Goal: Task Accomplishment & Management: Manage account settings

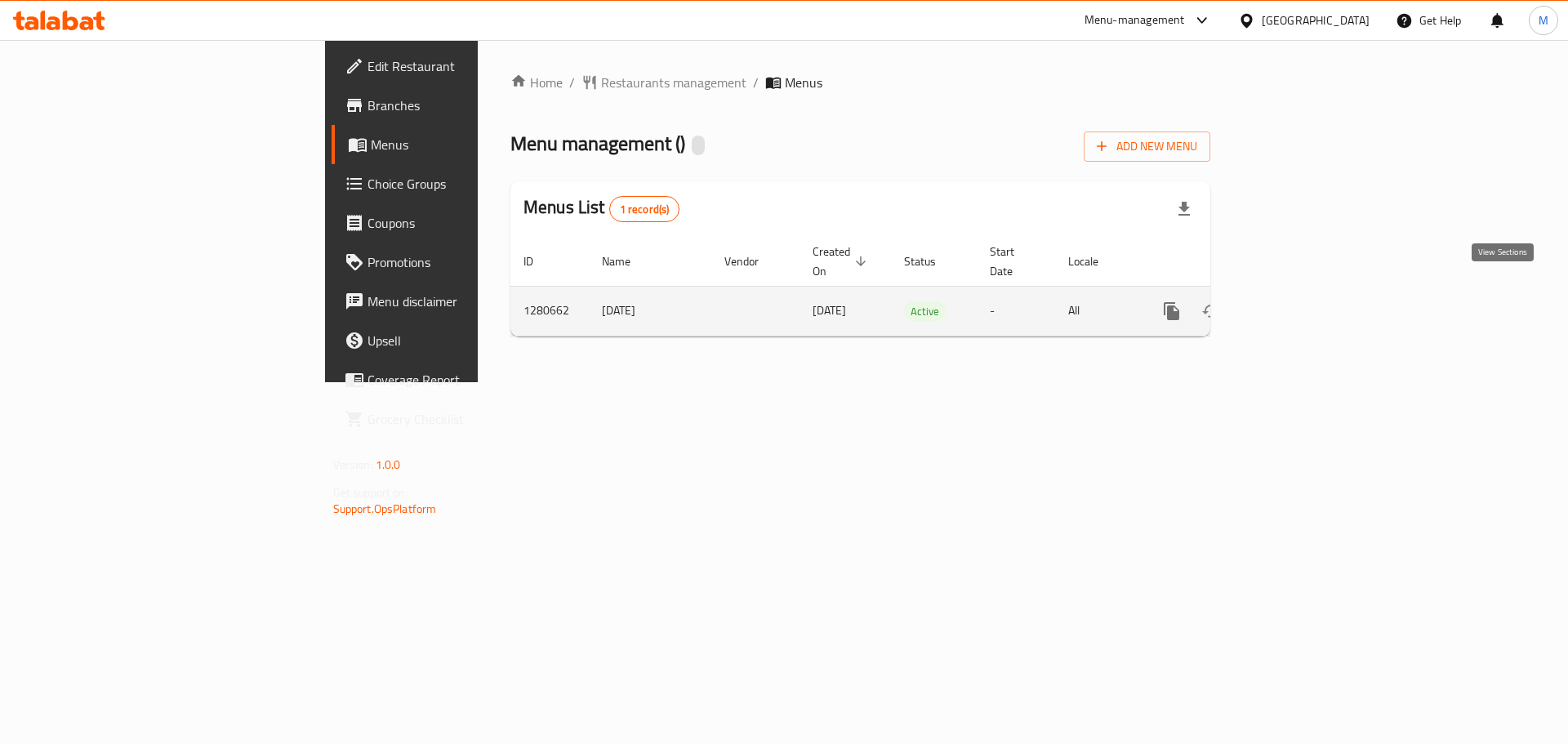
click at [1299, 302] on icon "enhanced table" at bounding box center [1289, 311] width 20 height 20
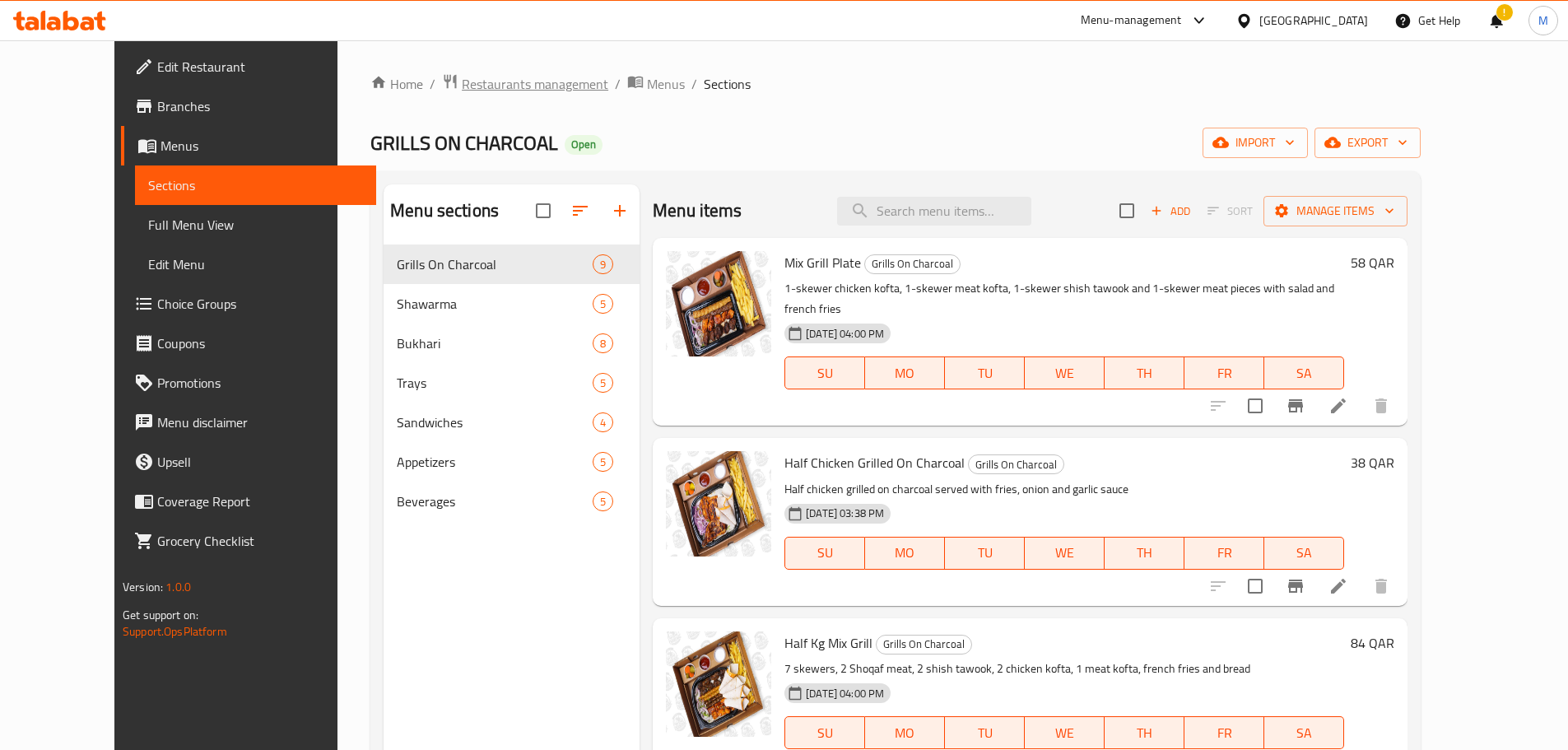
click at [486, 76] on span "Restaurants management" at bounding box center [535, 84] width 146 height 20
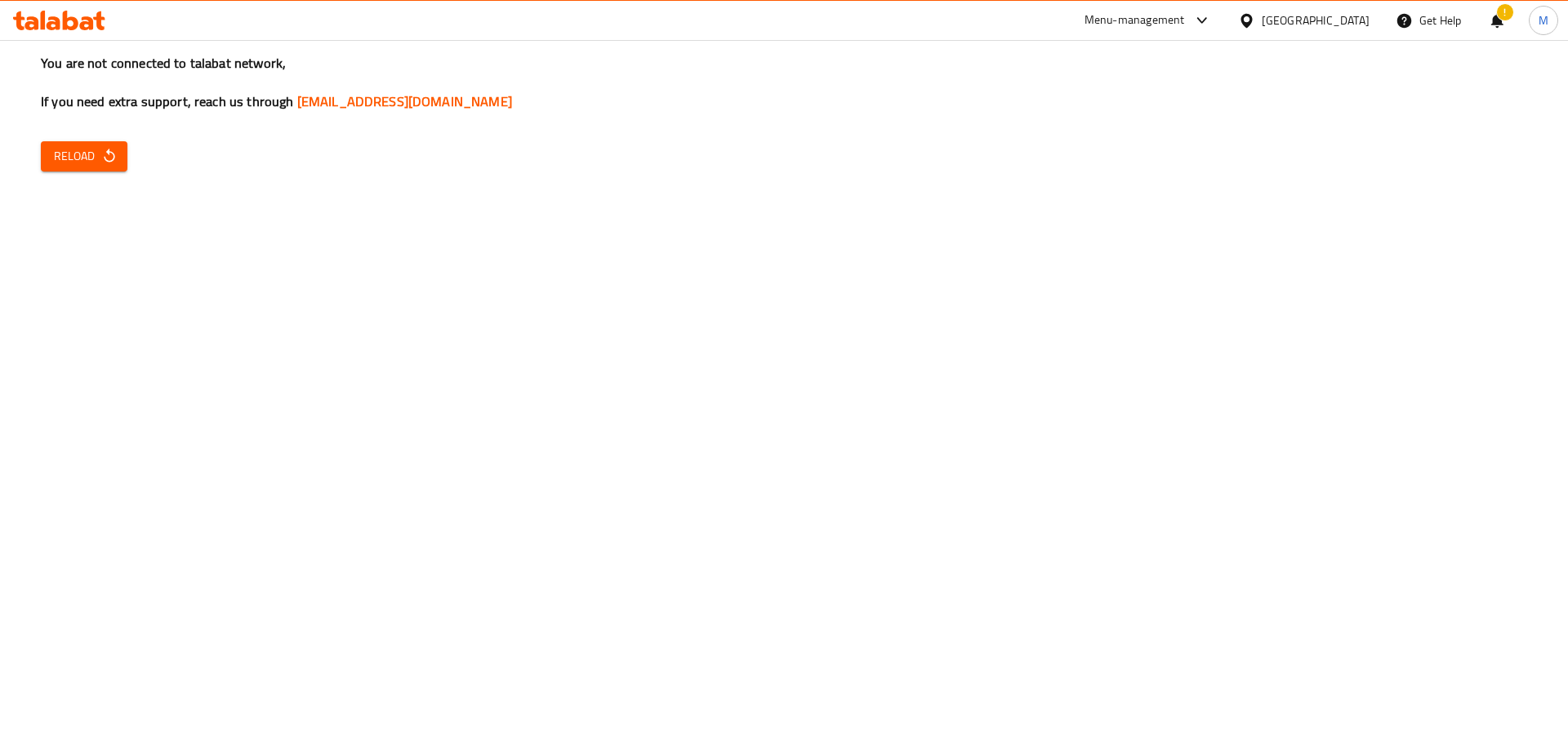
drag, startPoint x: 87, startPoint y: 174, endPoint x: 81, endPoint y: 163, distance: 12.5
click at [84, 171] on div "You are not connected to talabat network, If you need extra support, reach us t…" at bounding box center [784, 372] width 1568 height 744
click at [84, 162] on span "Reload" at bounding box center [84, 156] width 61 height 20
click at [453, 289] on div "You are not connected to talabat network, If you need extra support, reach us t…" at bounding box center [784, 372] width 1568 height 744
click at [58, 169] on button "Reload" at bounding box center [84, 156] width 87 height 30
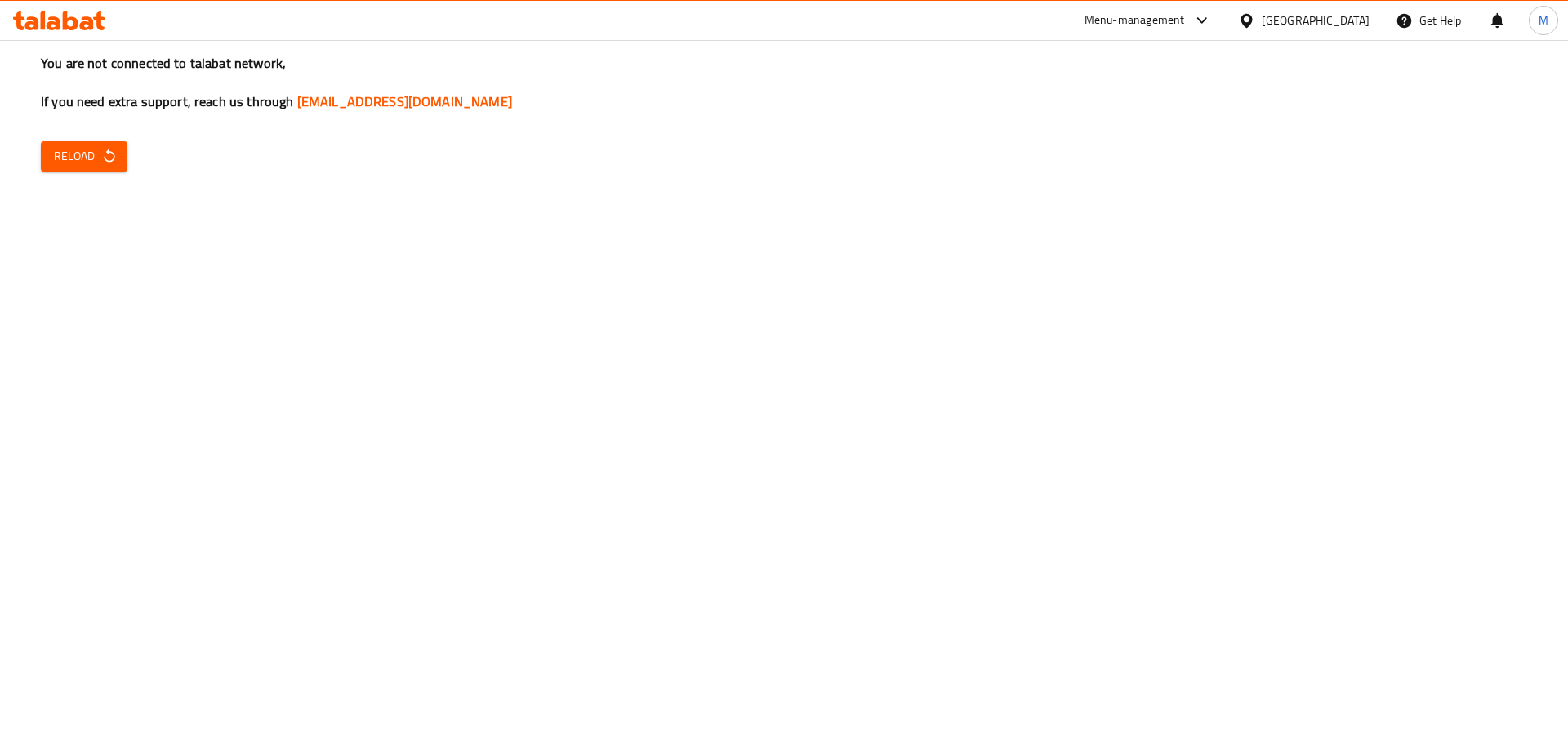
click at [69, 163] on span "Reload" at bounding box center [84, 156] width 61 height 20
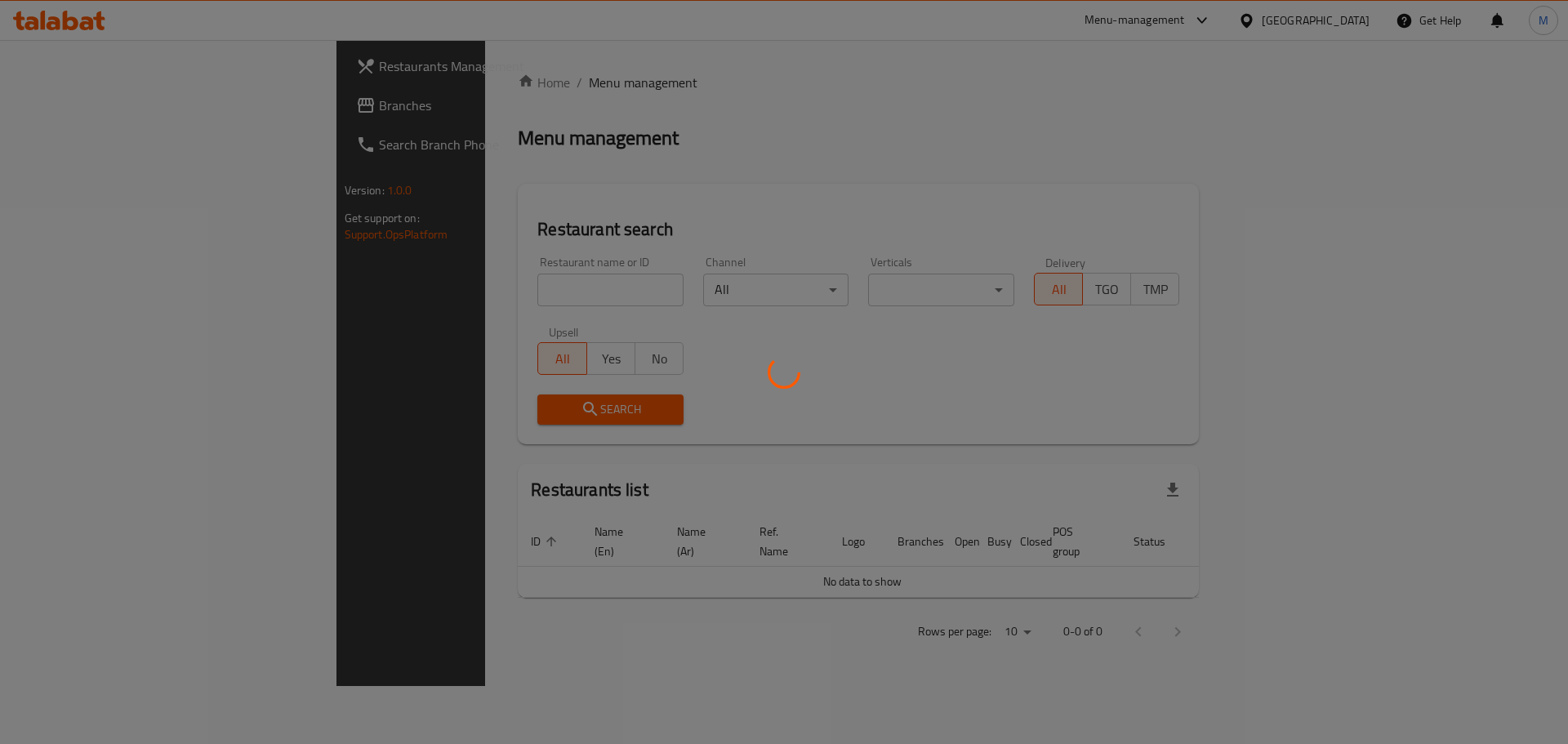
click at [405, 300] on div at bounding box center [784, 372] width 1568 height 744
click at [398, 290] on div at bounding box center [784, 372] width 1568 height 744
click at [432, 295] on div at bounding box center [784, 372] width 1568 height 744
click at [434, 298] on div at bounding box center [784, 372] width 1568 height 744
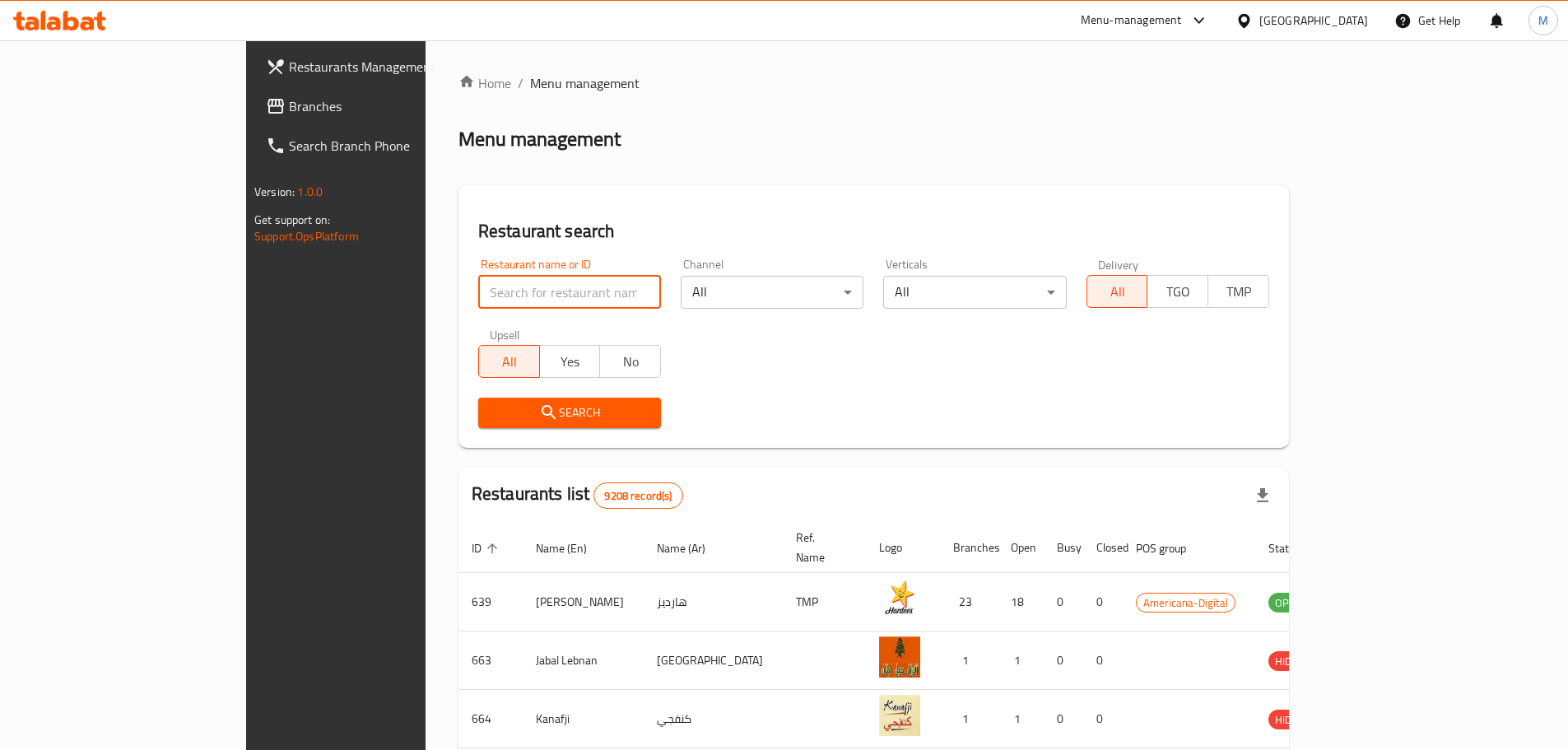
click at [478, 291] on input "search" at bounding box center [569, 292] width 183 height 33
type input "gulf fried chi"
click button "Search" at bounding box center [569, 413] width 183 height 30
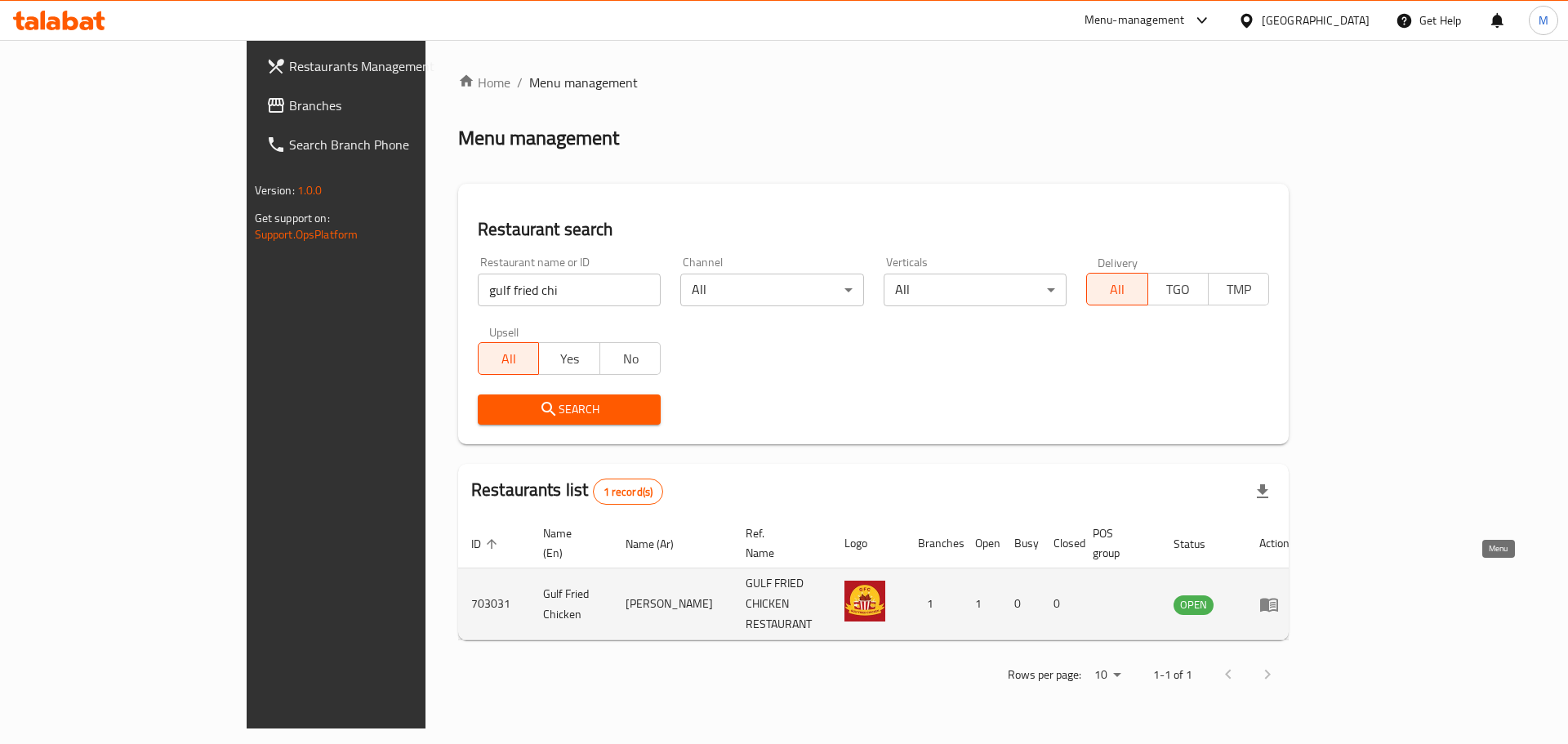
click at [1277, 598] on icon "enhanced table" at bounding box center [1268, 604] width 18 height 14
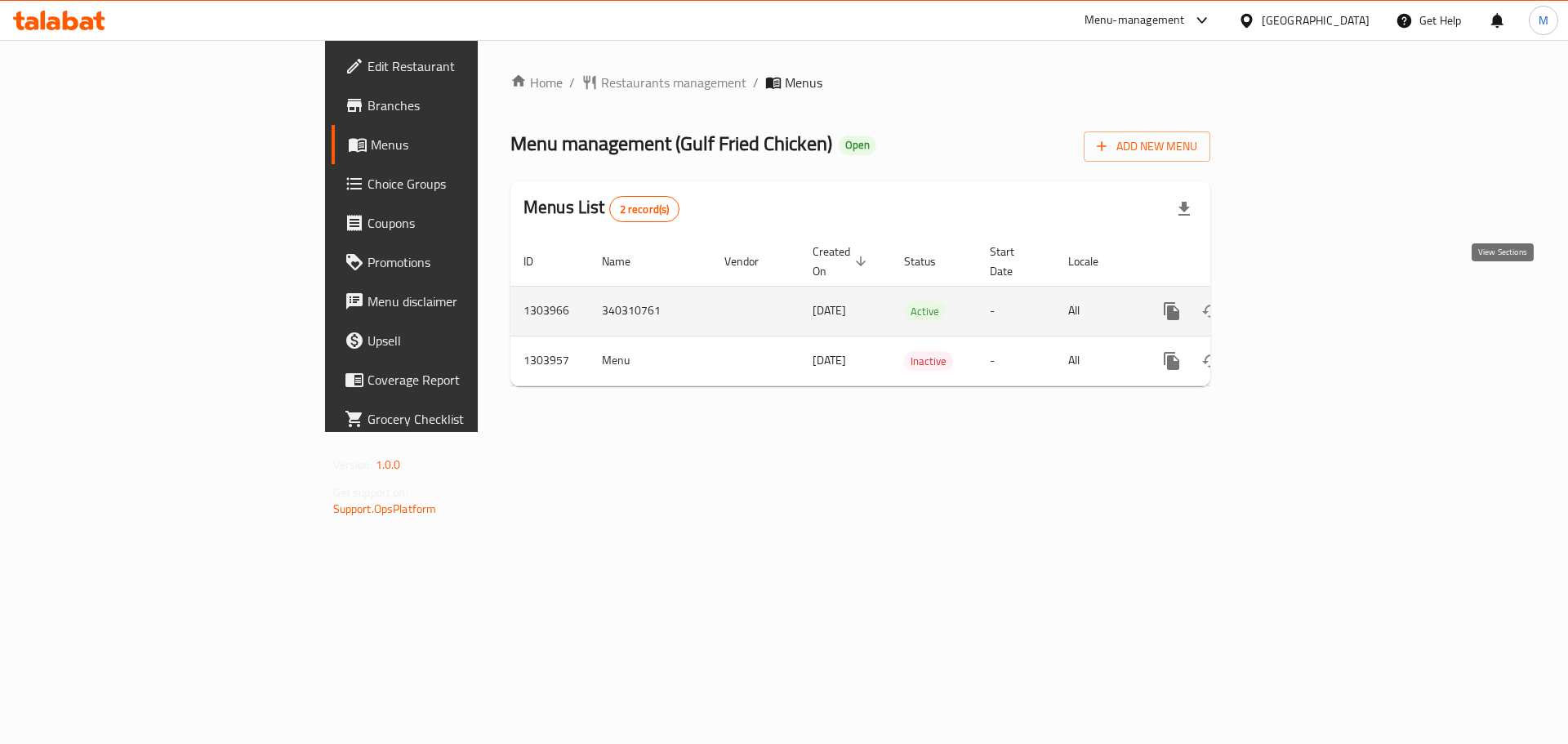
click at [1299, 302] on icon "enhanced table" at bounding box center [1289, 311] width 20 height 20
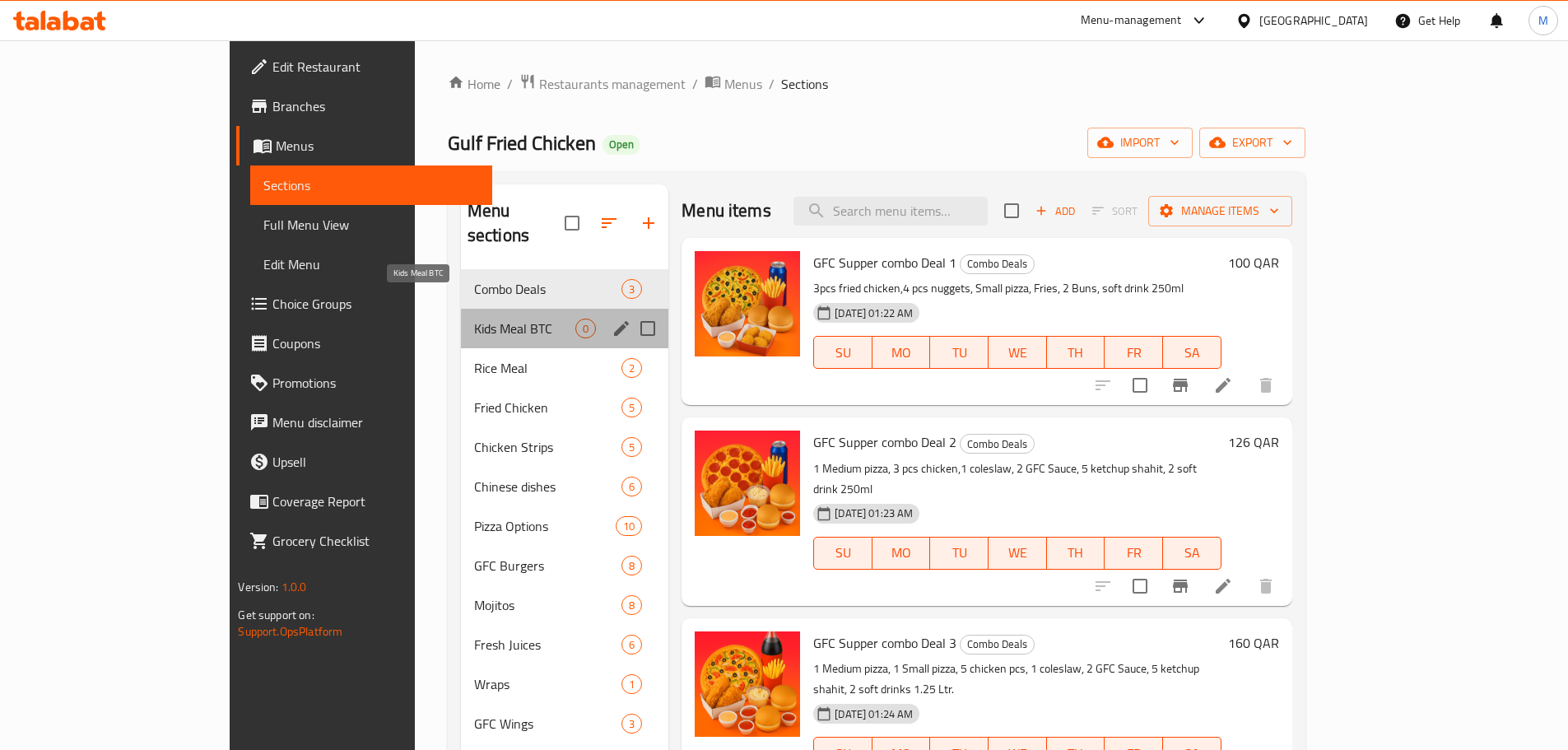
click at [474, 318] on span "Kids Meal BTC" at bounding box center [525, 328] width 101 height 20
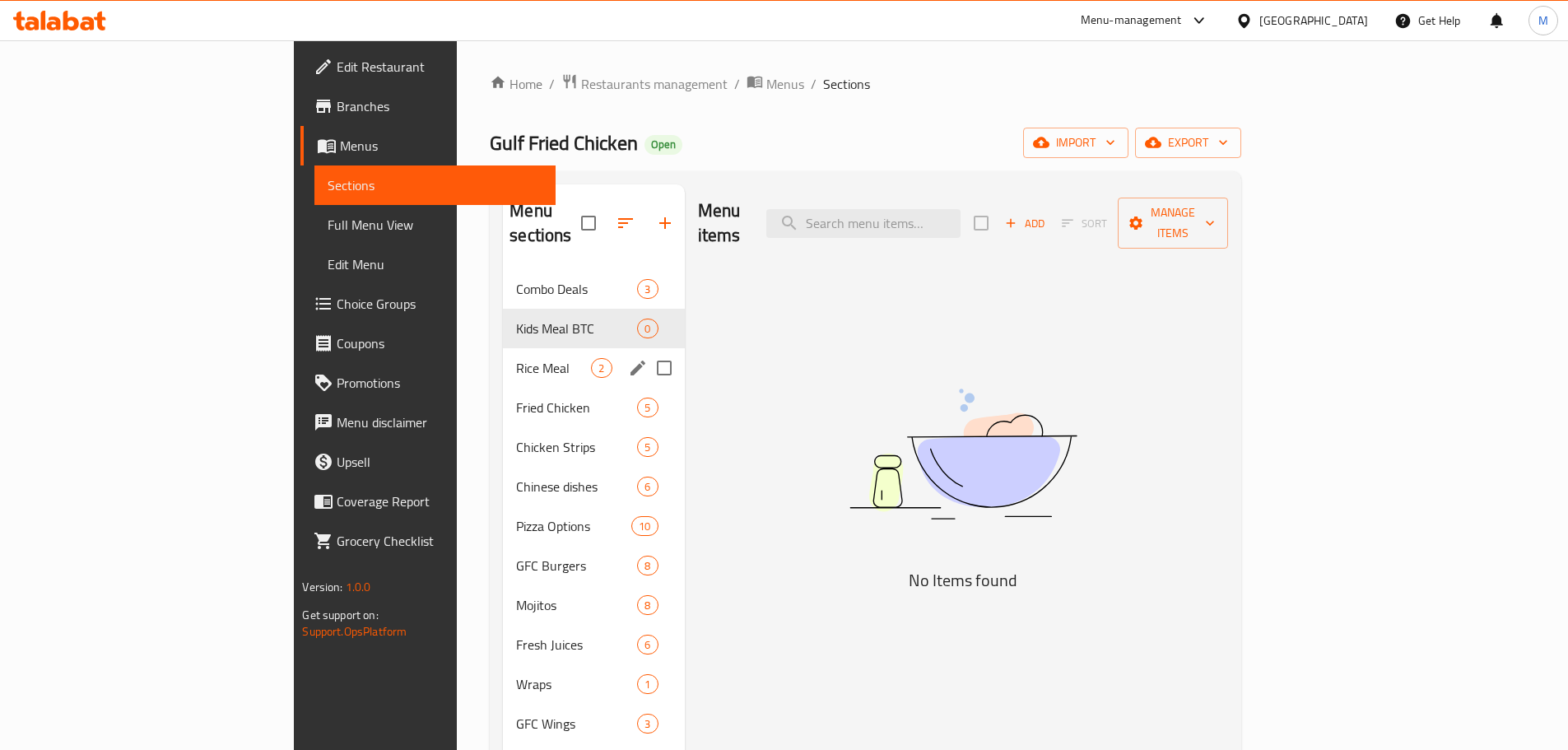
click at [503, 355] on div "Rice Meal 2" at bounding box center [593, 368] width 181 height 39
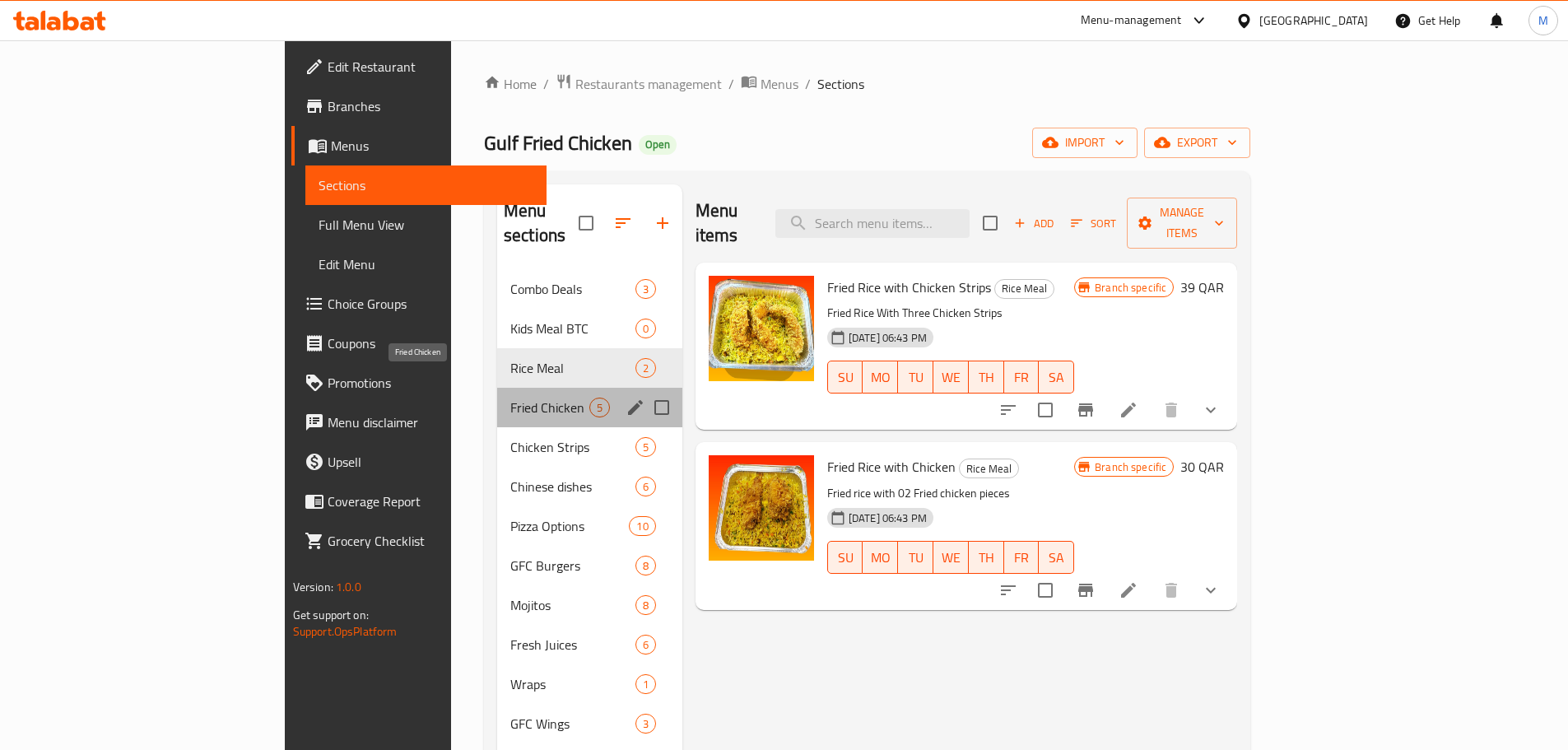
click at [511, 398] on span "Fried Chicken" at bounding box center [550, 407] width 79 height 20
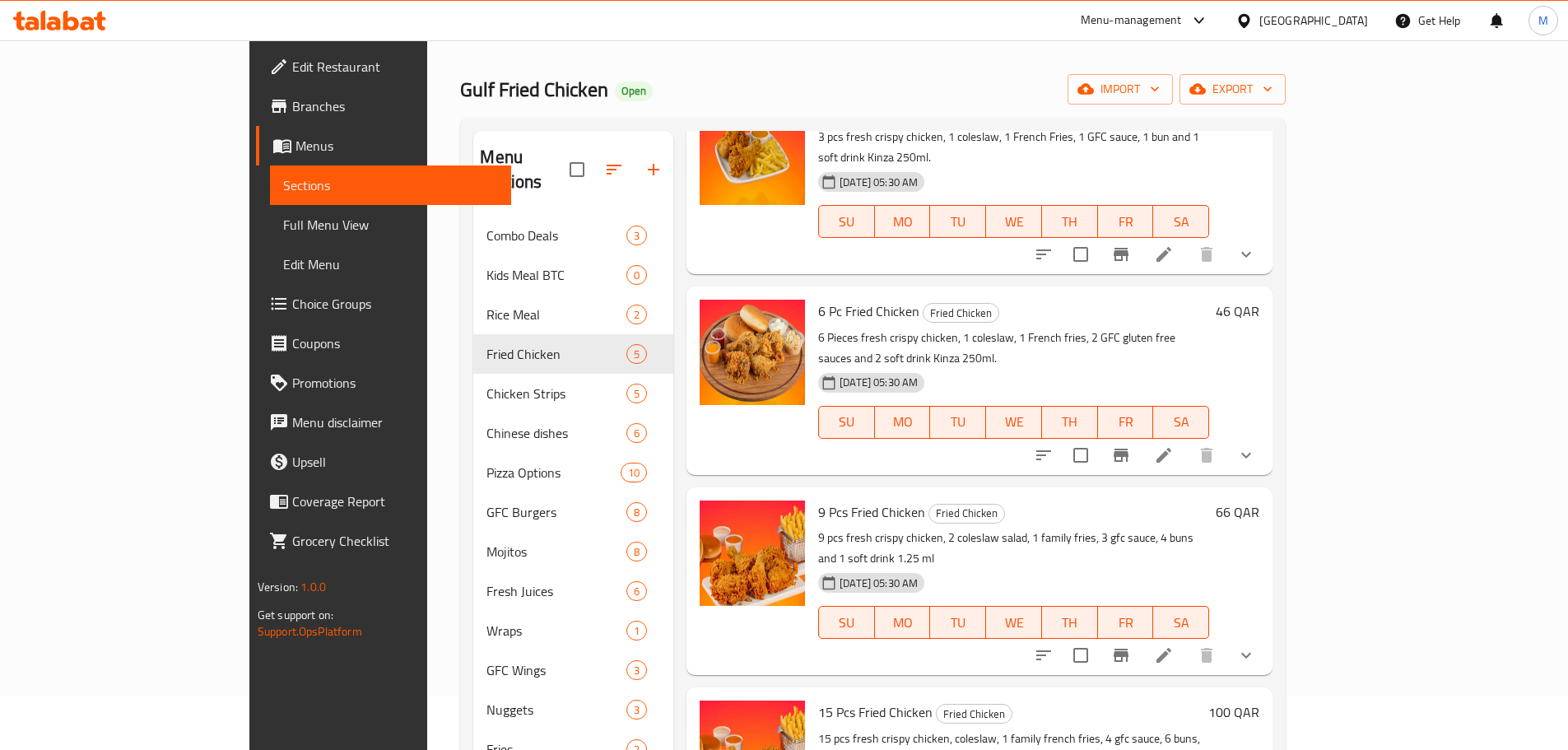
scroll to position [83, 0]
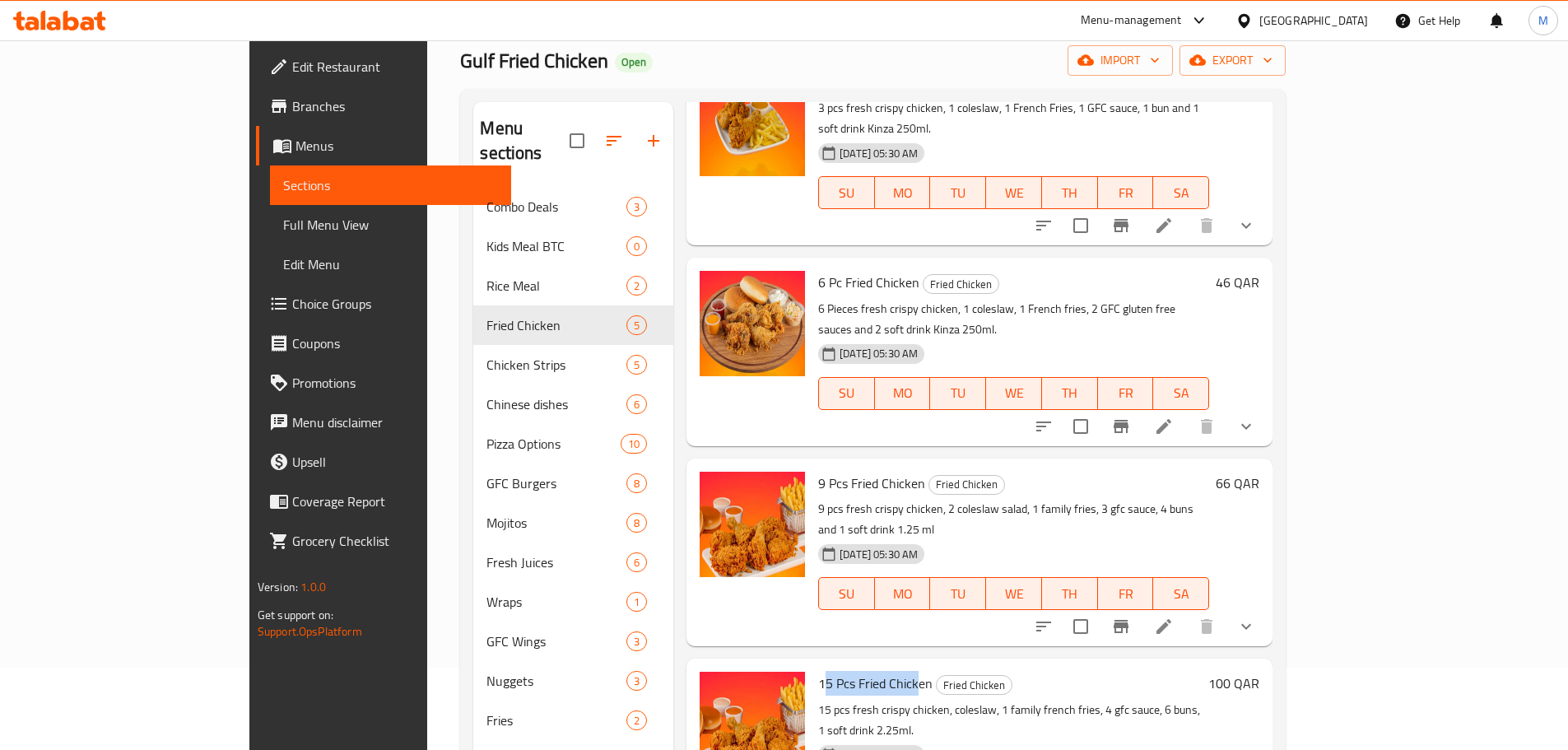
drag, startPoint x: 760, startPoint y: 595, endPoint x: 857, endPoint y: 596, distance: 97.0
click at [857, 671] on span "15 Pcs Fried Chicken" at bounding box center [876, 683] width 115 height 24
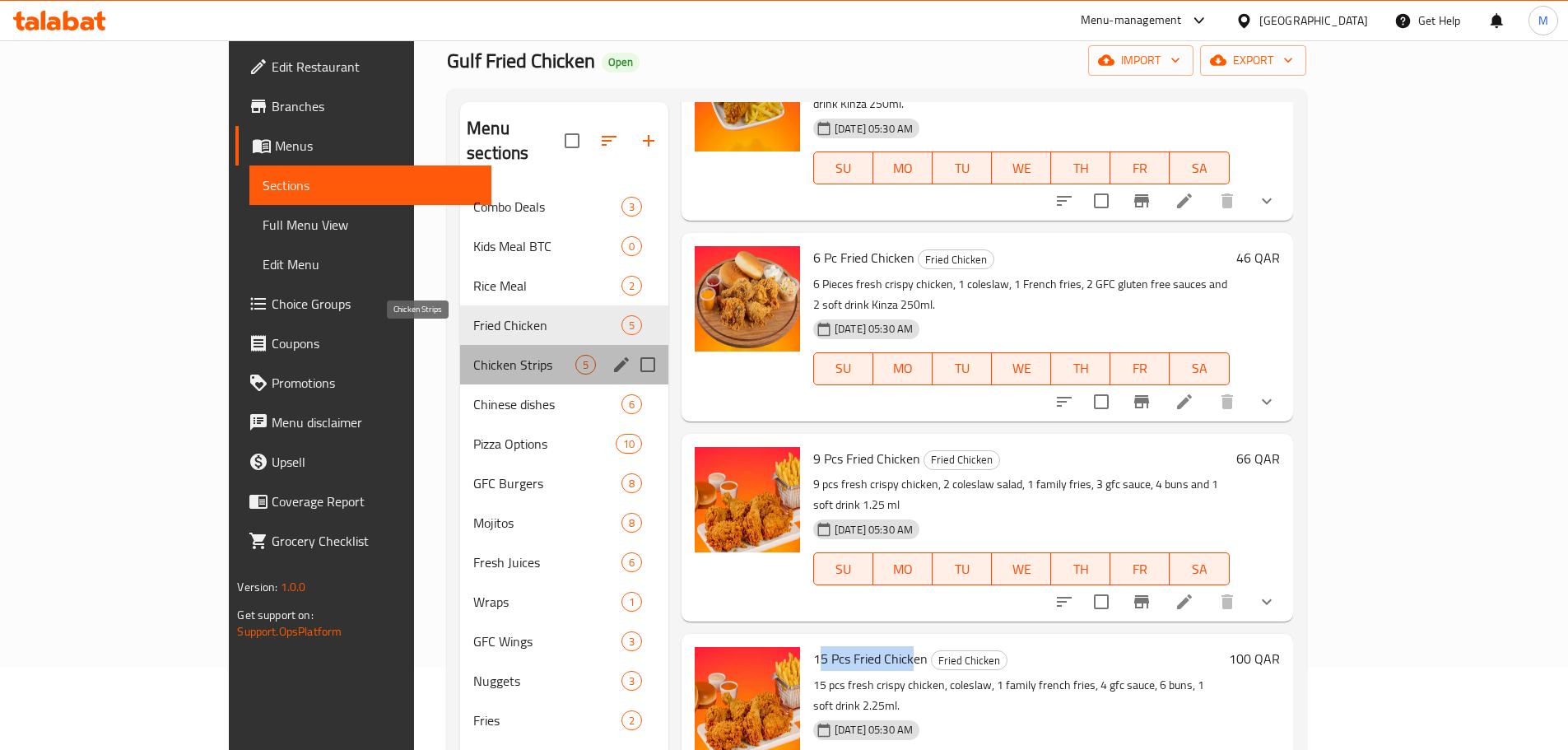
click at [473, 355] on span "Chicken Strips" at bounding box center [524, 364] width 102 height 20
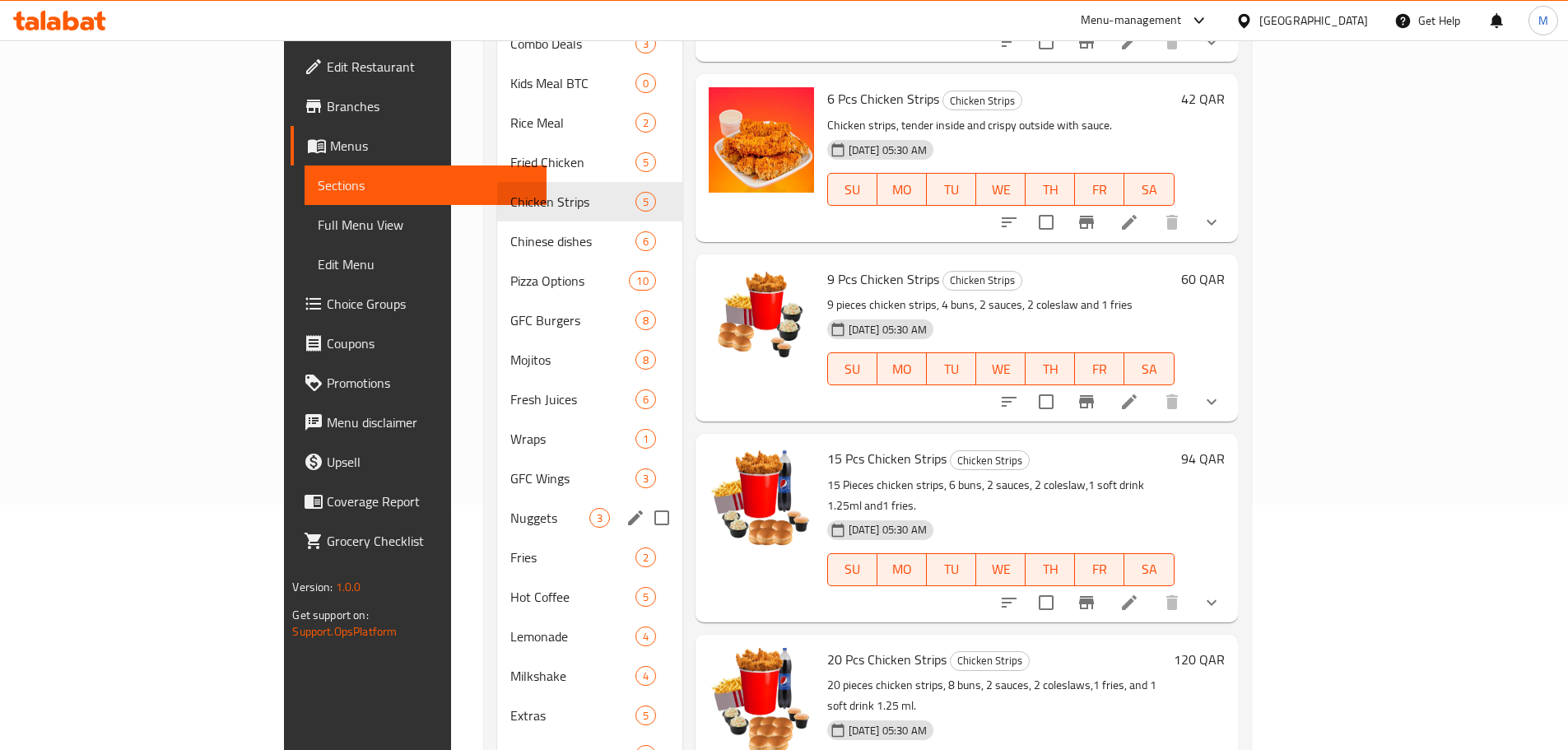
scroll to position [298, 0]
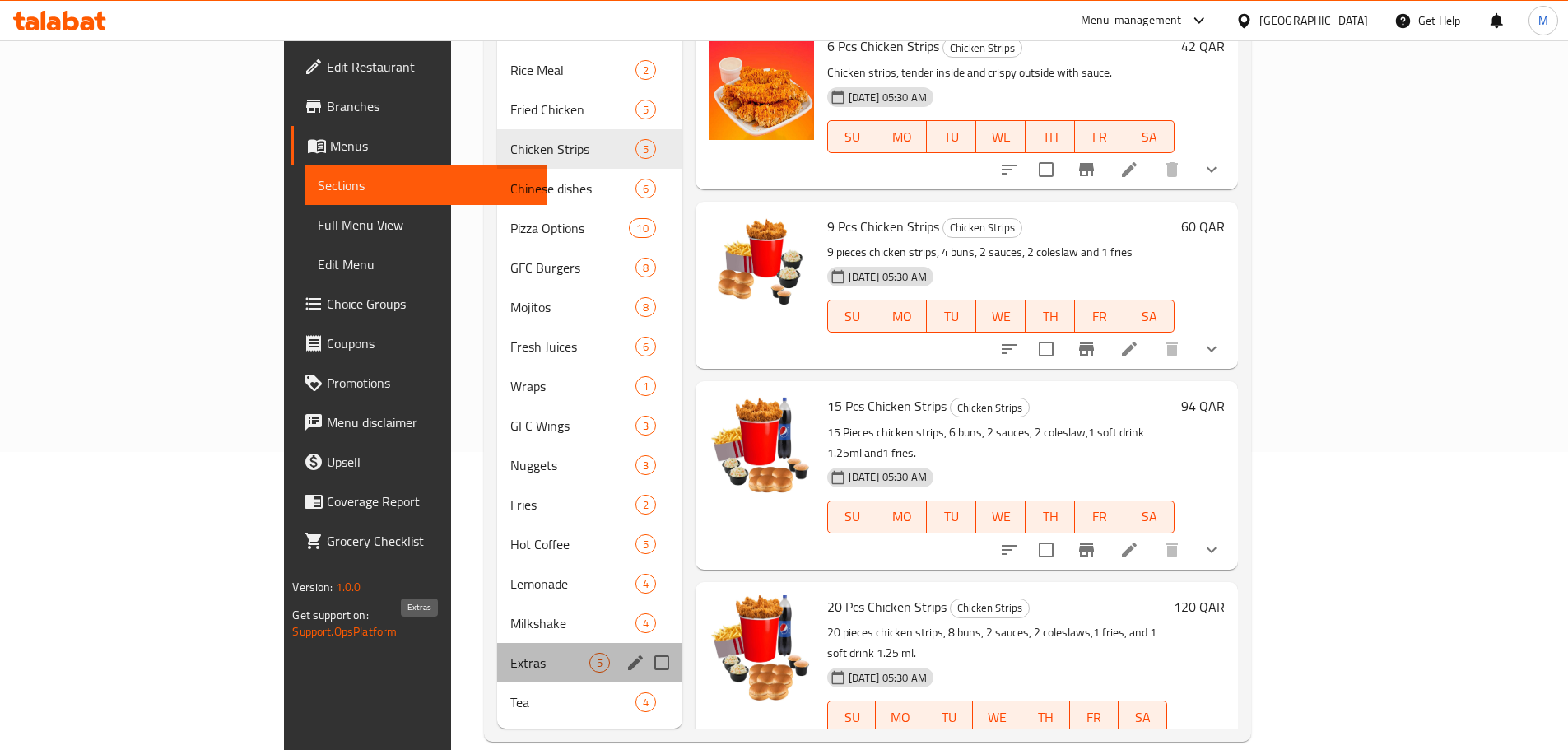
drag, startPoint x: 401, startPoint y: 635, endPoint x: 403, endPoint y: 621, distance: 14.1
click at [511, 652] on span "Extras" at bounding box center [550, 662] width 79 height 20
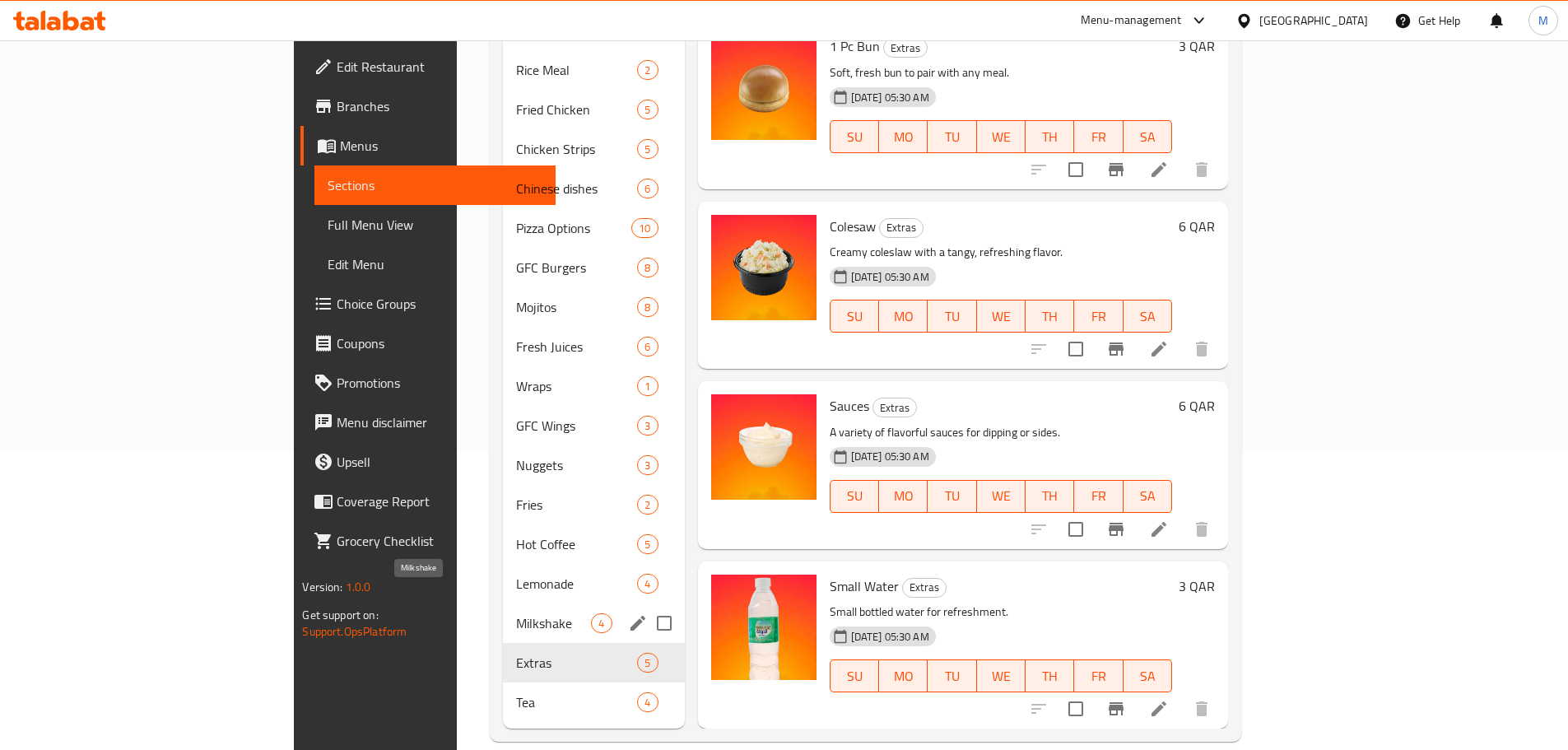
click at [516, 613] on span "Milkshake" at bounding box center [554, 622] width 75 height 20
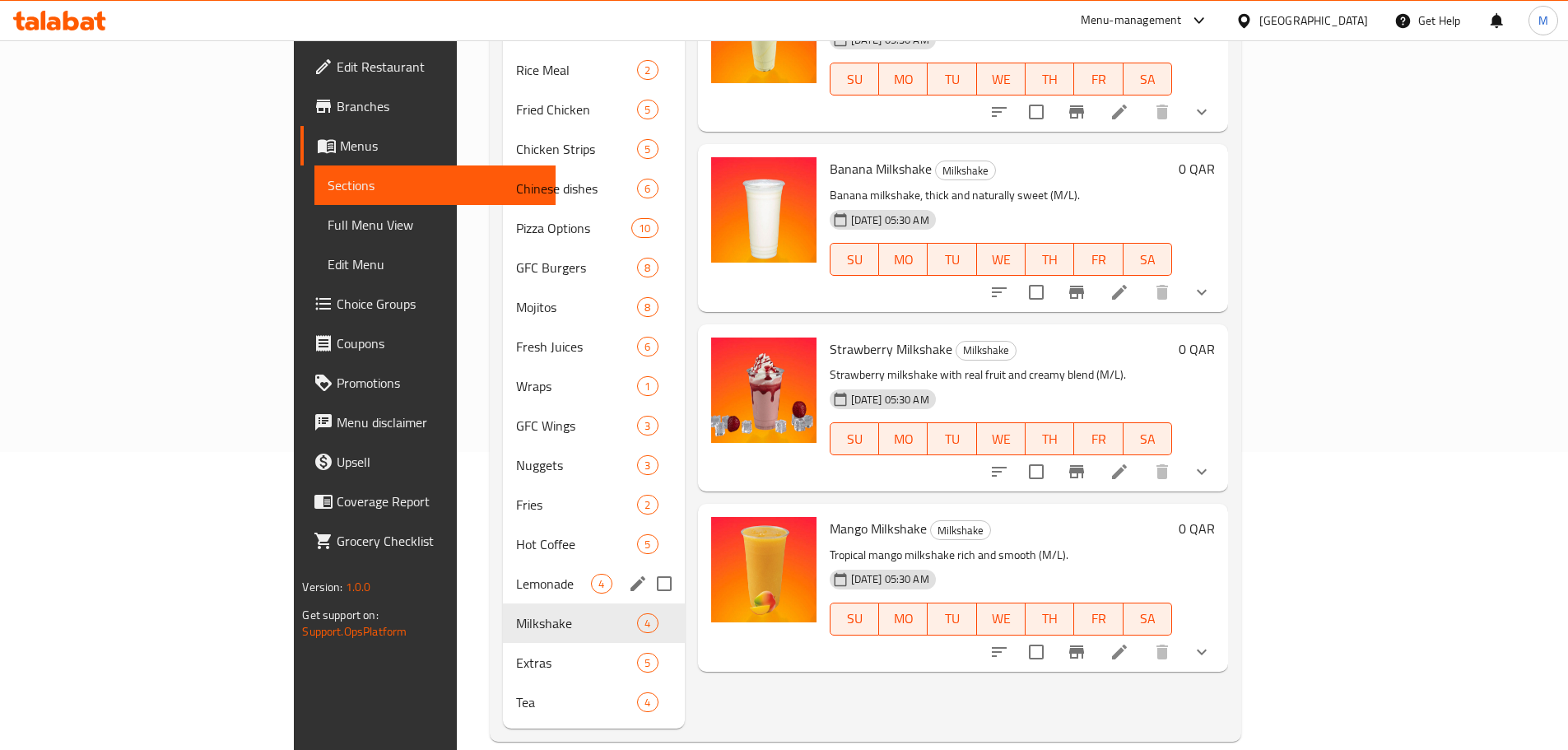
click at [503, 572] on div "Lemonade 4" at bounding box center [593, 584] width 181 height 39
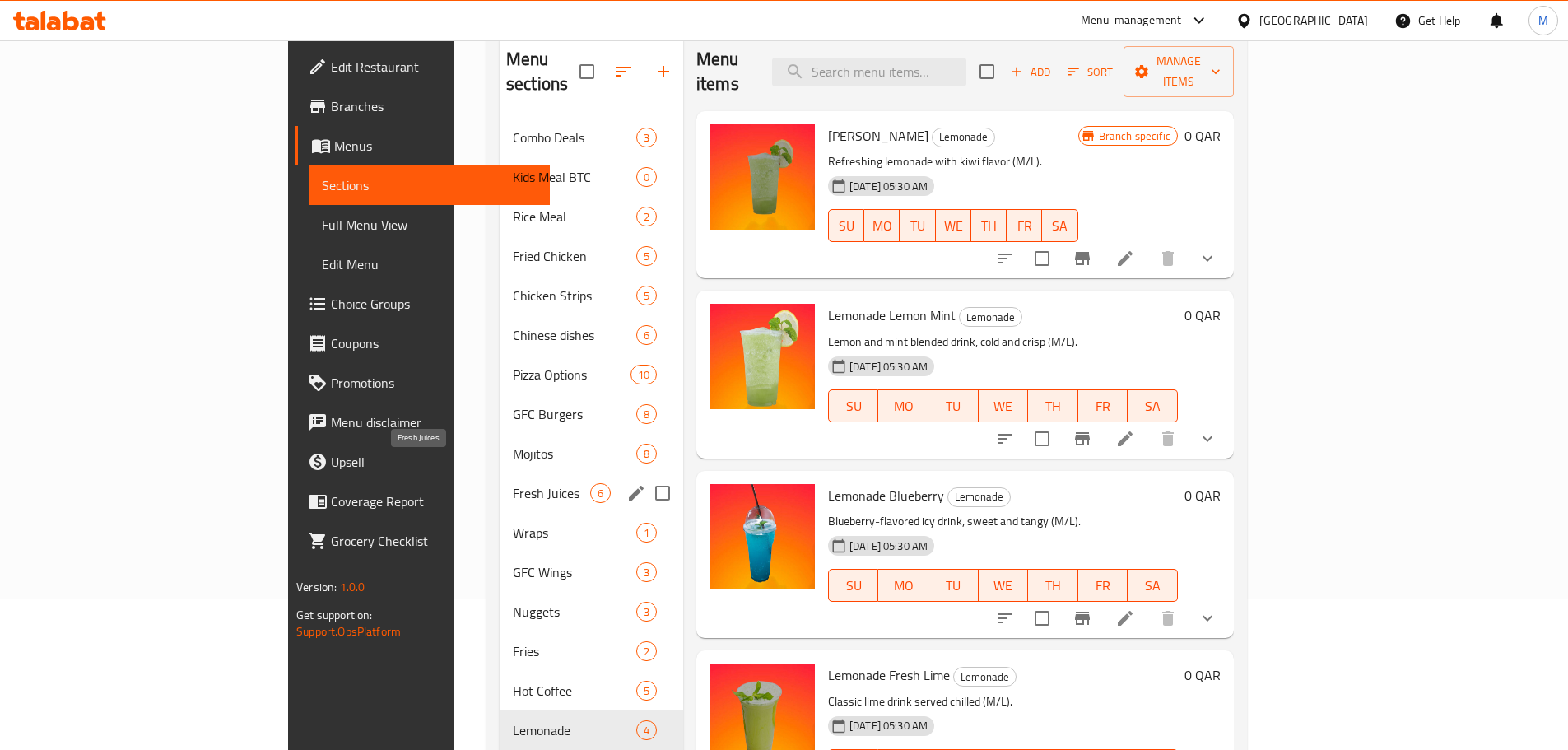
scroll to position [247, 0]
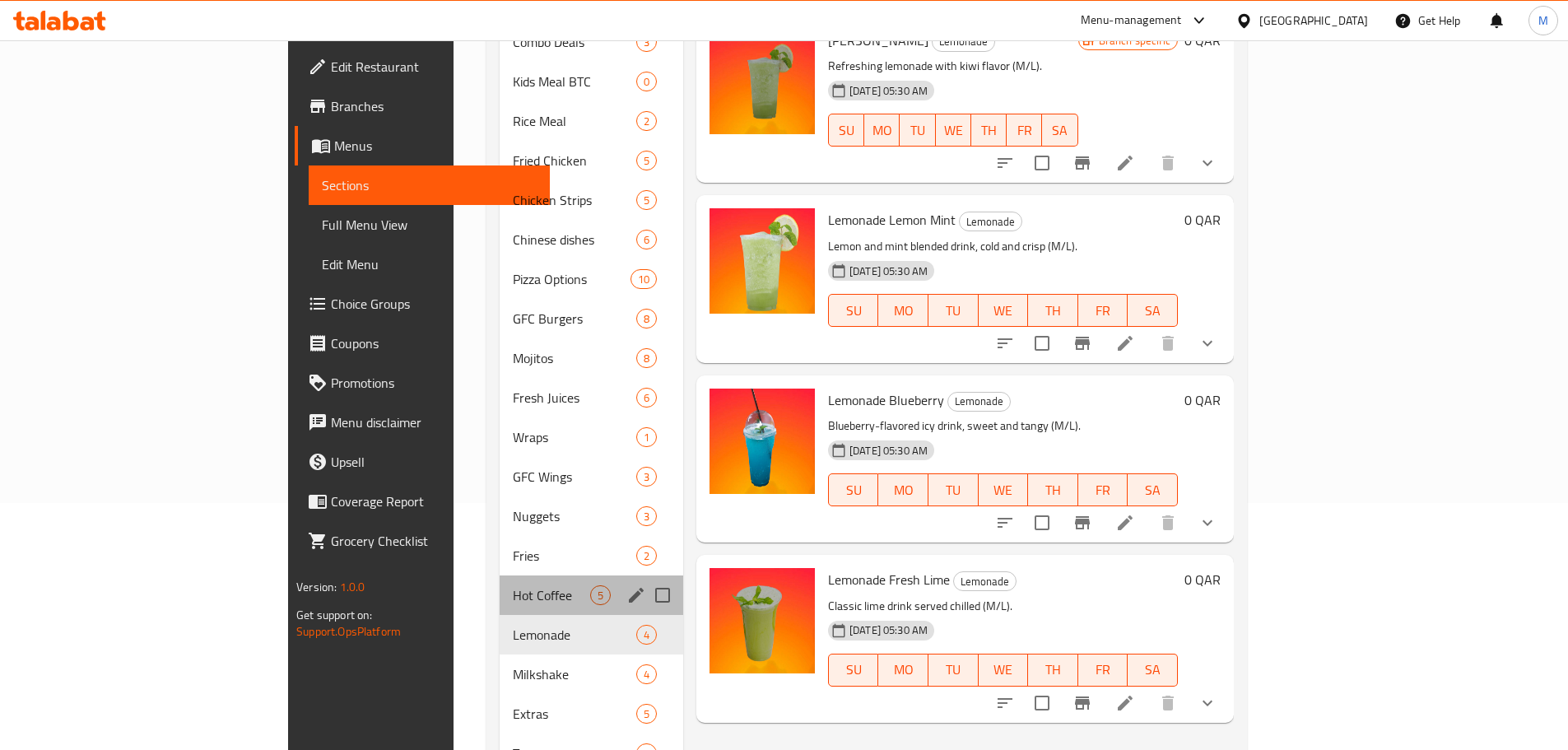
click at [500, 580] on div "Hot Coffee 5" at bounding box center [592, 595] width 184 height 39
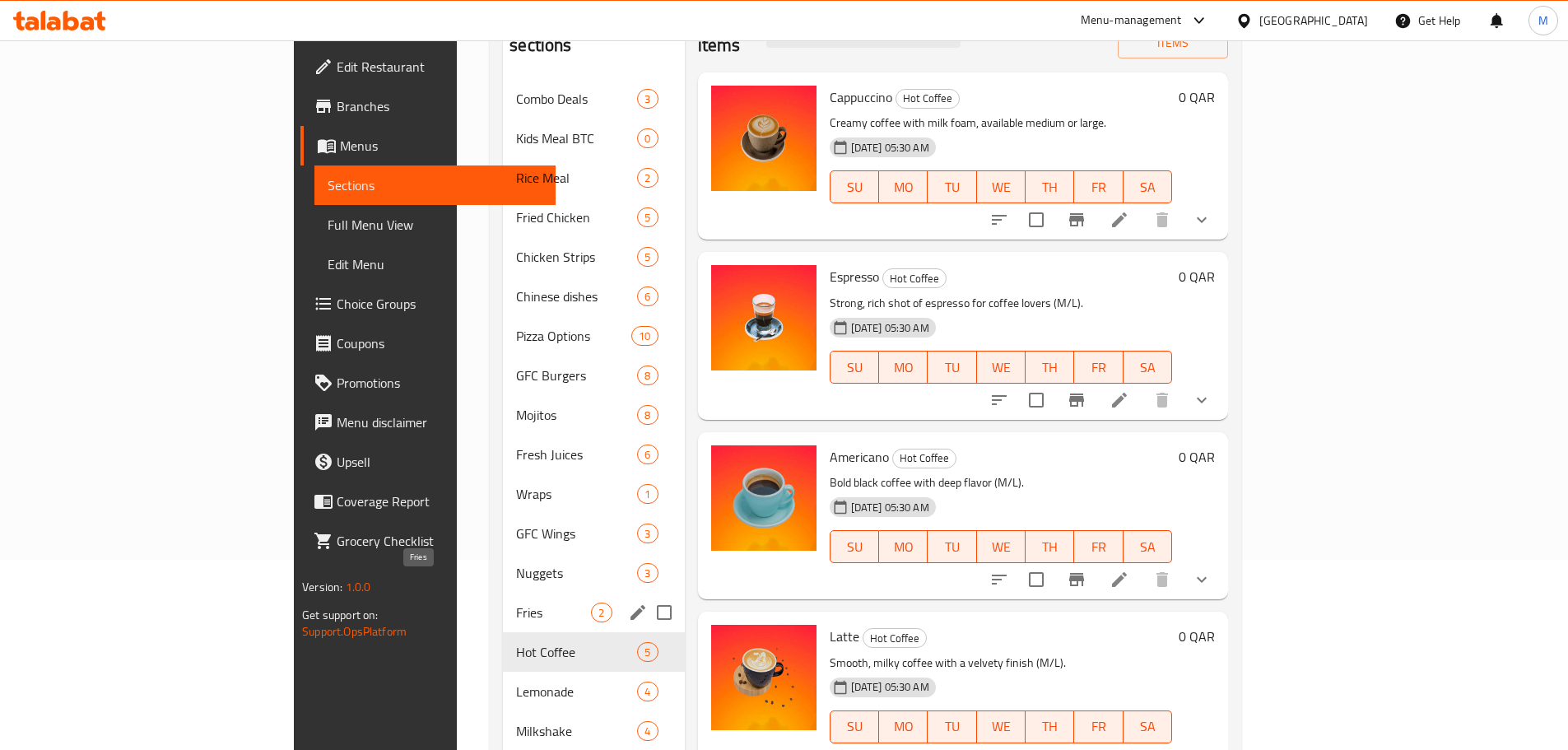
scroll to position [164, 0]
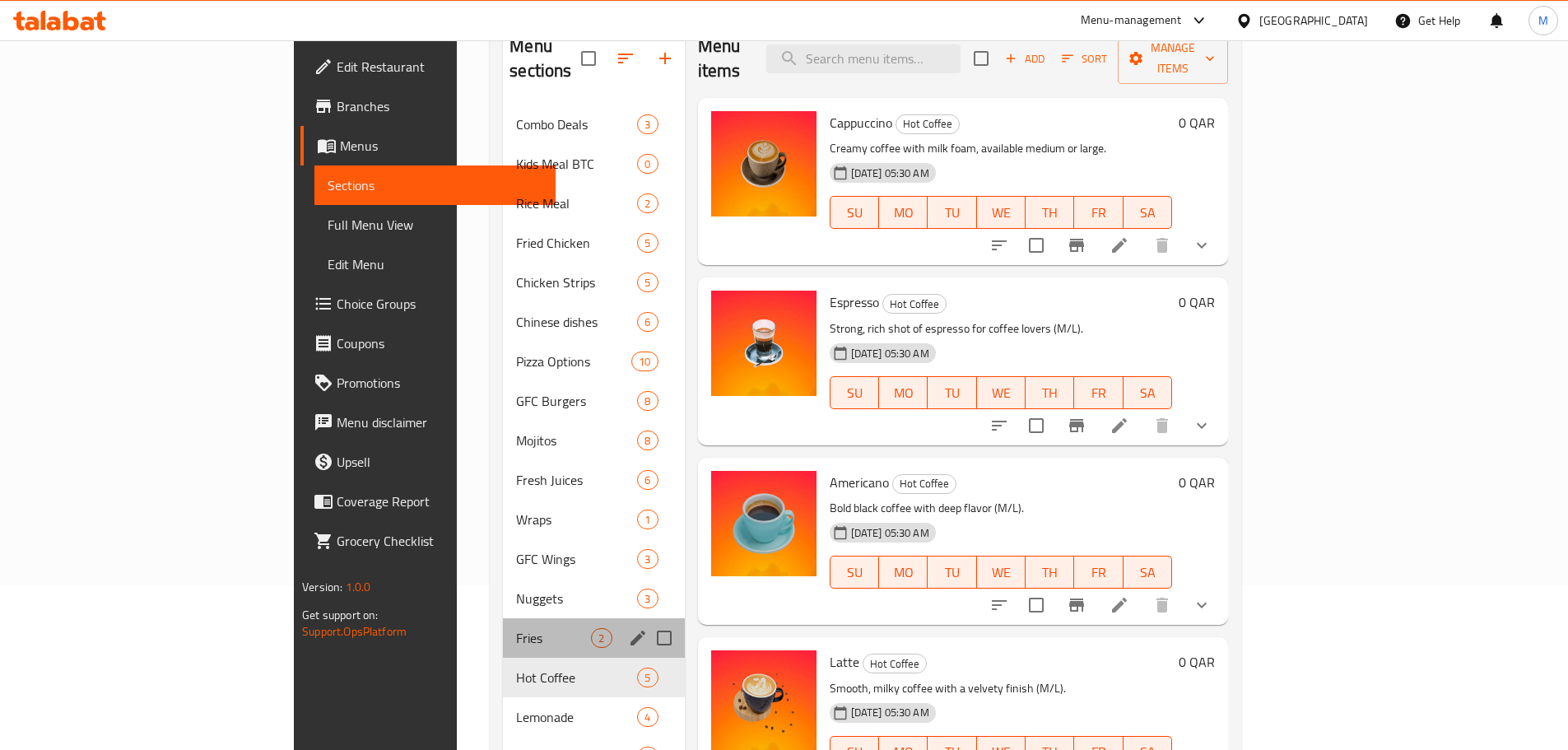
click at [503, 619] on div "Fries 2" at bounding box center [593, 638] width 181 height 39
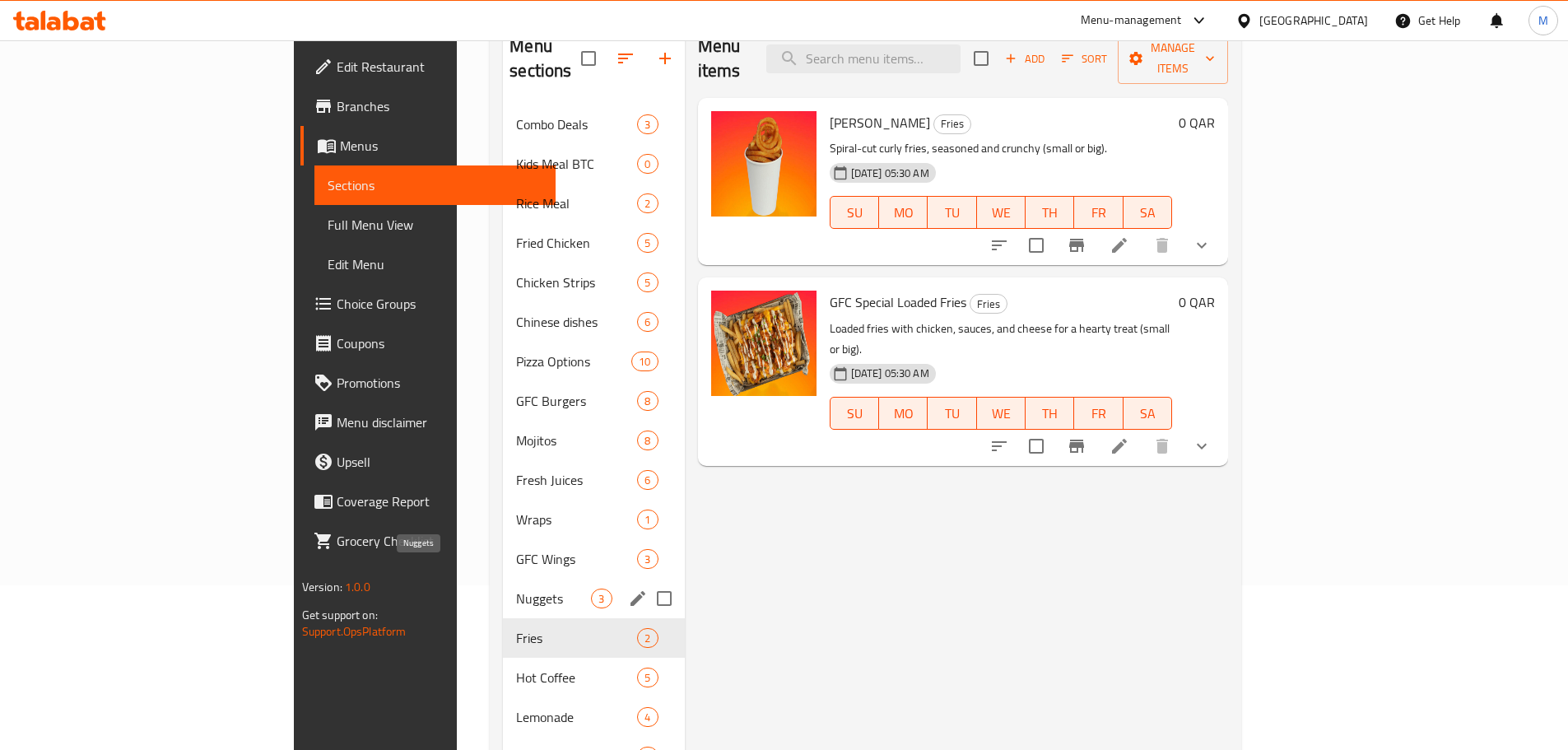
click at [516, 589] on span "Nuggets" at bounding box center [554, 598] width 75 height 20
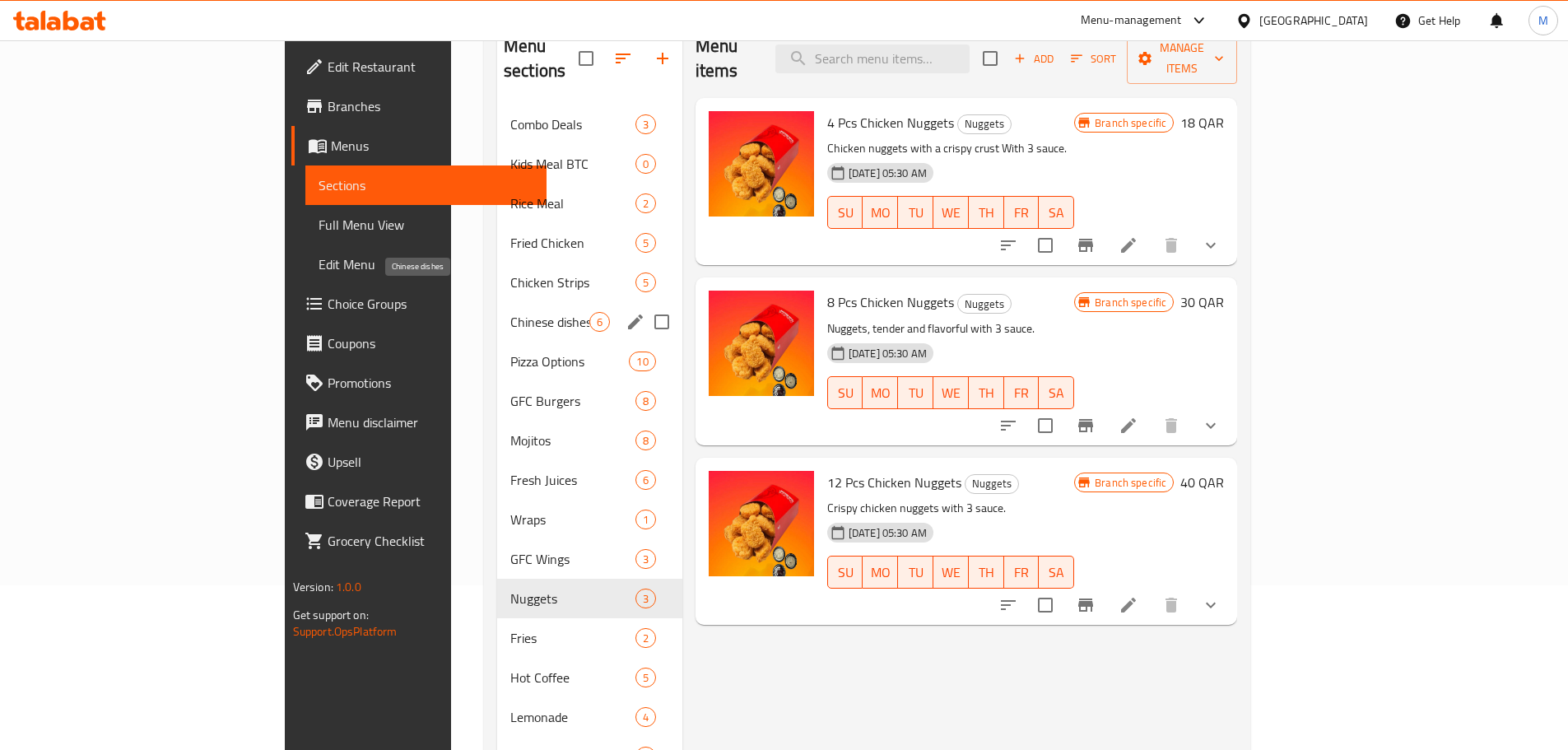
click at [511, 312] on span "Chinese dishes" at bounding box center [550, 321] width 79 height 20
